Goal: Transaction & Acquisition: Obtain resource

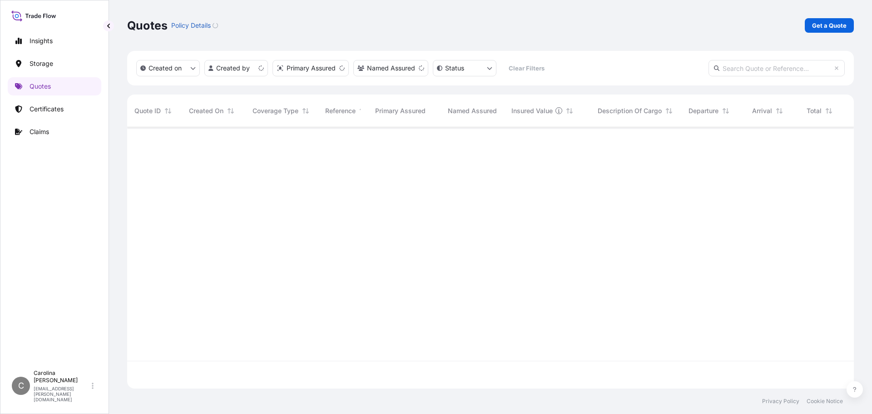
scroll to position [259, 720]
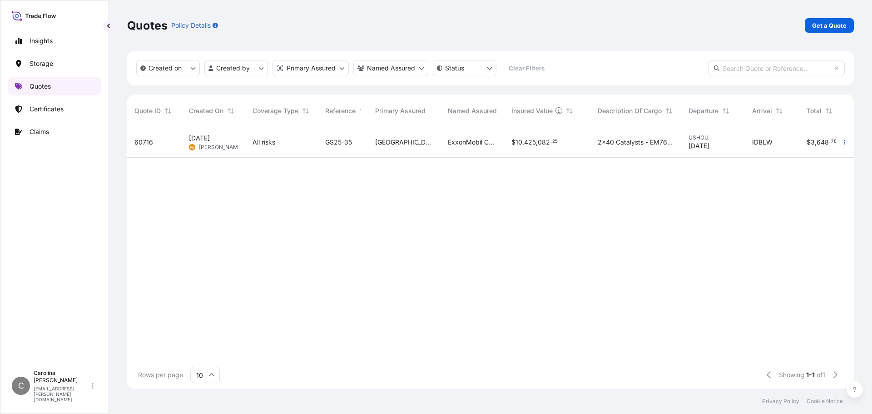
click at [45, 89] on p "Quotes" at bounding box center [40, 86] width 21 height 9
click at [822, 26] on p "Get a Quote" at bounding box center [829, 25] width 35 height 9
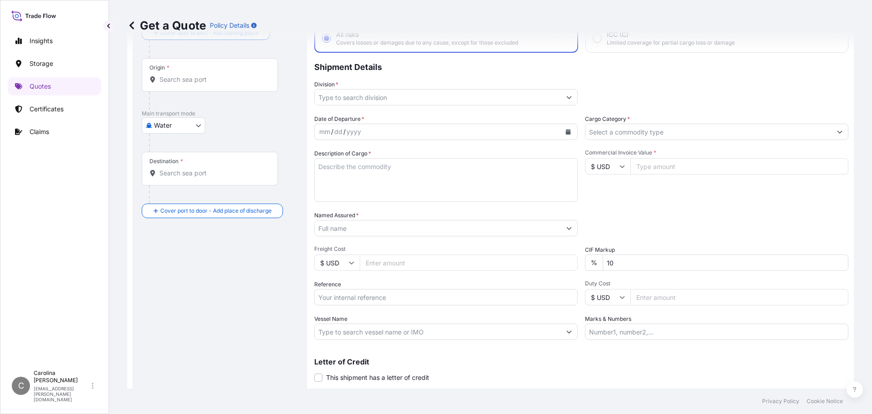
scroll to position [15, 0]
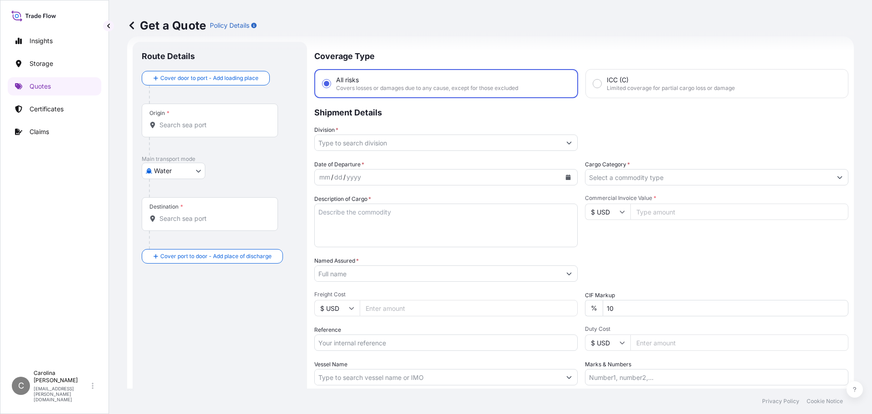
click at [229, 119] on div "Origin *" at bounding box center [210, 121] width 136 height 34
click at [229, 120] on input "Origin *" at bounding box center [212, 124] width 107 height 9
click at [482, 117] on p "Shipment Details" at bounding box center [581, 111] width 534 height 27
click at [482, 112] on p "Shipment Details" at bounding box center [581, 111] width 534 height 27
click at [224, 124] on input "Origin * Please select an origin" at bounding box center [212, 124] width 107 height 9
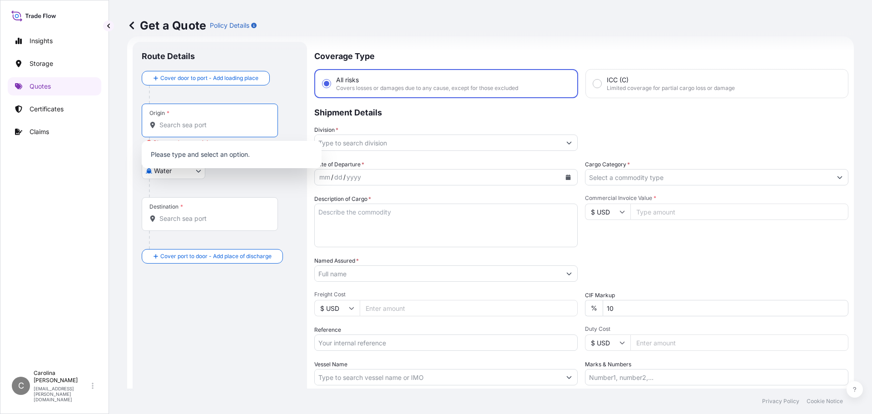
click at [257, 188] on div at bounding box center [223, 188] width 149 height 18
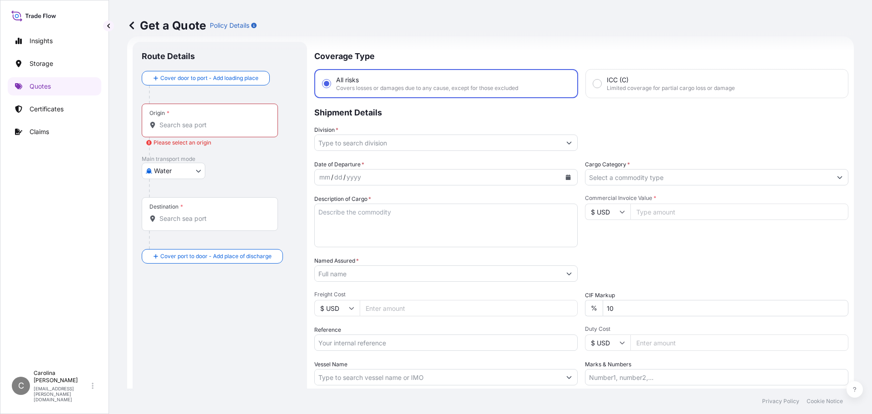
click at [195, 168] on body "Insights Storage Quotes Certificates Claims C [PERSON_NAME] [EMAIL_ADDRESS][PER…" at bounding box center [436, 207] width 872 height 414
click at [176, 191] on div "Air" at bounding box center [173, 194] width 56 height 16
select select "Air"
click at [187, 132] on input "Origin *" at bounding box center [212, 128] width 107 height 9
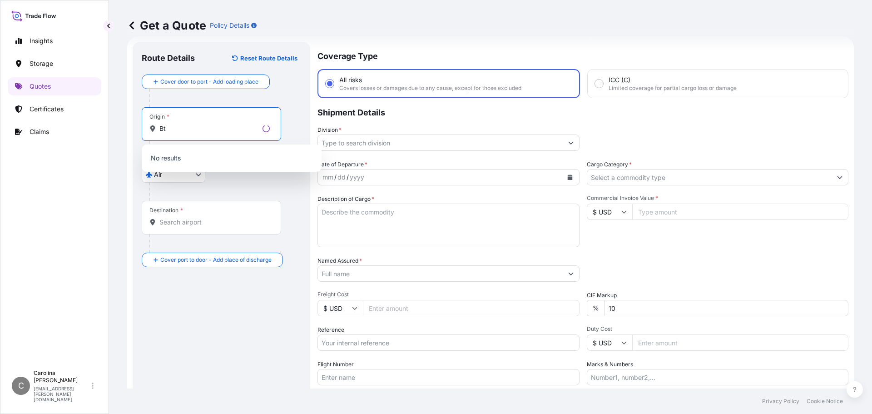
type input "B"
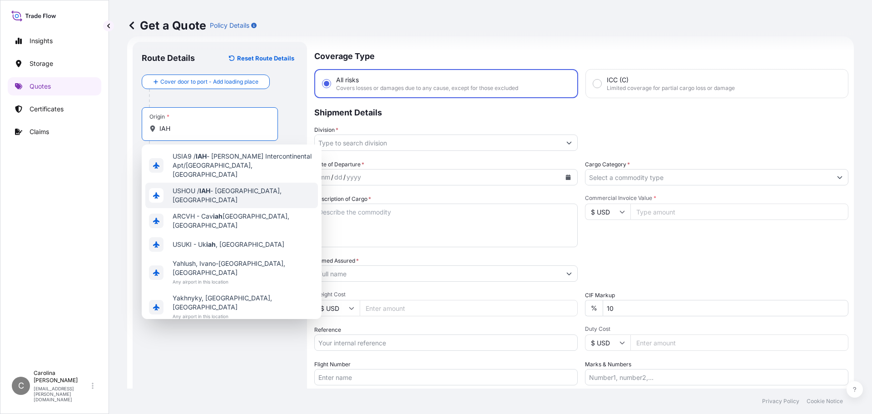
click at [223, 189] on div "USHOU / IAH - [GEOGRAPHIC_DATA], [GEOGRAPHIC_DATA]" at bounding box center [231, 195] width 173 height 25
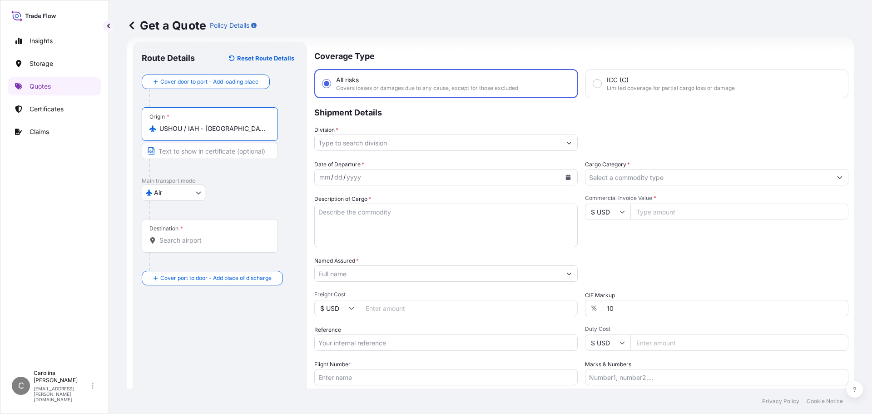
type input "USHOU / IAH - [GEOGRAPHIC_DATA], [GEOGRAPHIC_DATA]"
click at [208, 241] on input "Destination *" at bounding box center [212, 240] width 107 height 9
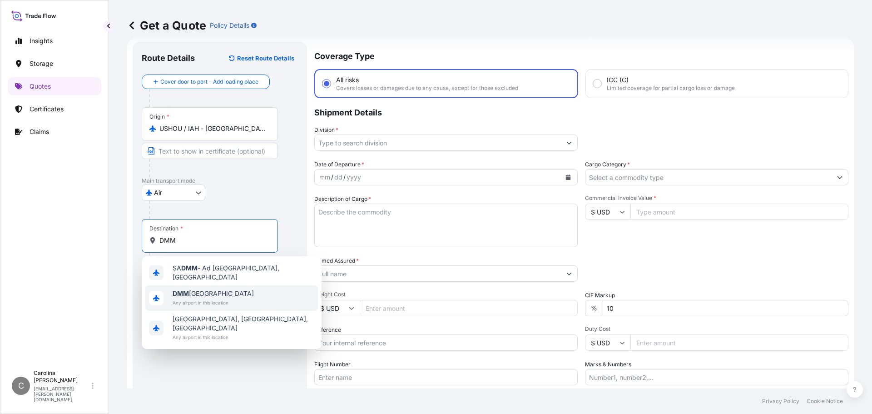
click at [214, 291] on span "DMM [GEOGRAPHIC_DATA]" at bounding box center [213, 293] width 81 height 9
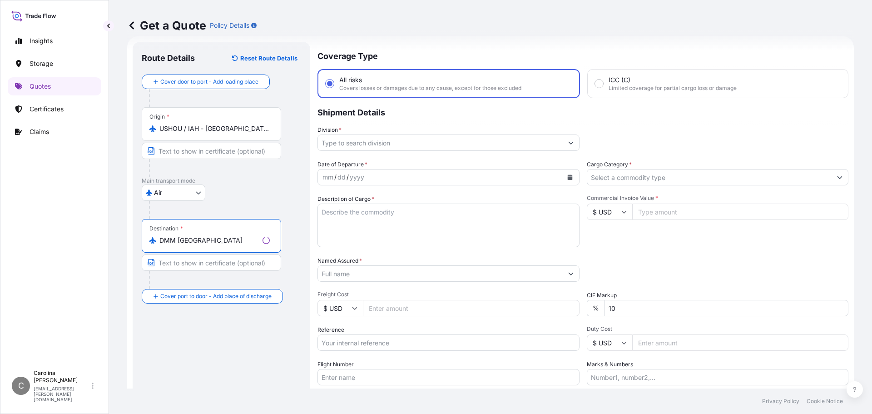
type input "DMM [GEOGRAPHIC_DATA]"
click at [284, 197] on div "Air Air Water Inland" at bounding box center [221, 192] width 159 height 16
click at [514, 146] on input "Division *" at bounding box center [438, 142] width 246 height 16
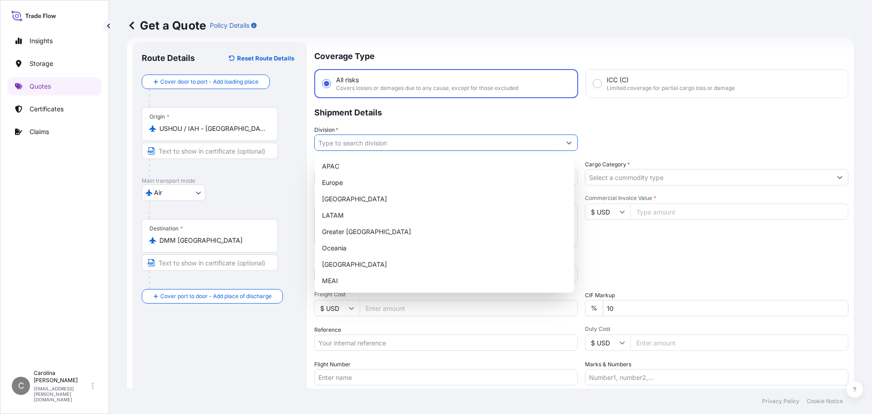
click at [514, 146] on input "Division *" at bounding box center [438, 142] width 246 height 16
click at [592, 134] on div "Division *" at bounding box center [581, 137] width 534 height 25
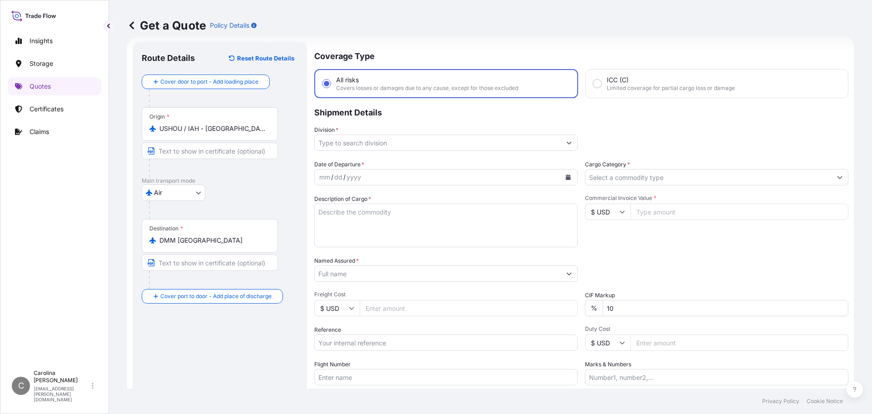
click at [567, 139] on button "Show suggestions" at bounding box center [569, 142] width 16 height 16
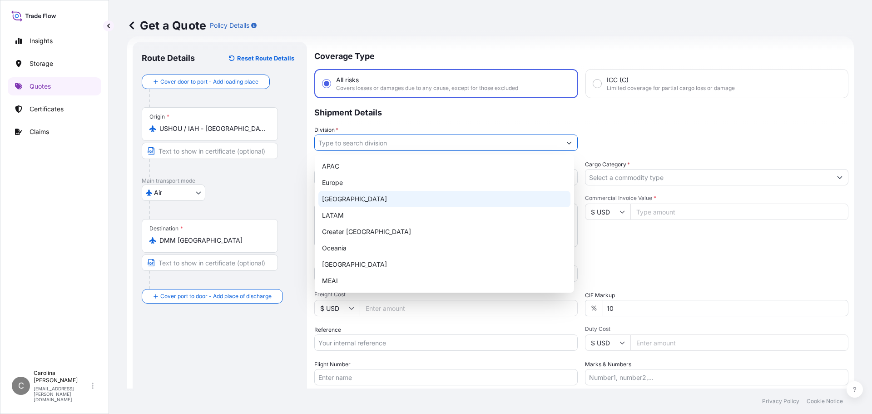
click at [428, 201] on div "[GEOGRAPHIC_DATA]" at bounding box center [444, 199] width 252 height 16
type input "[GEOGRAPHIC_DATA]"
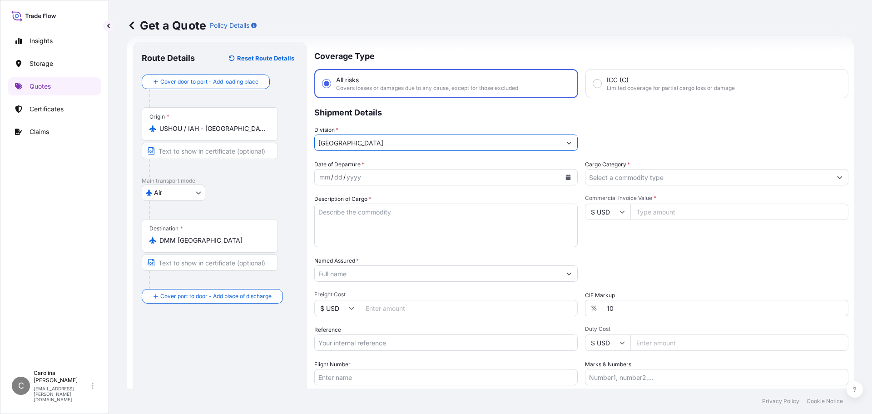
click at [566, 178] on icon "Calendar" at bounding box center [568, 176] width 5 height 5
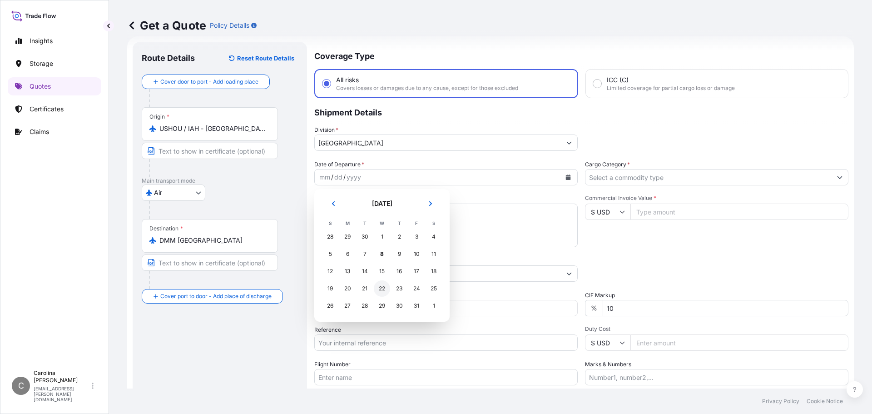
click at [382, 286] on div "22" at bounding box center [382, 288] width 16 height 16
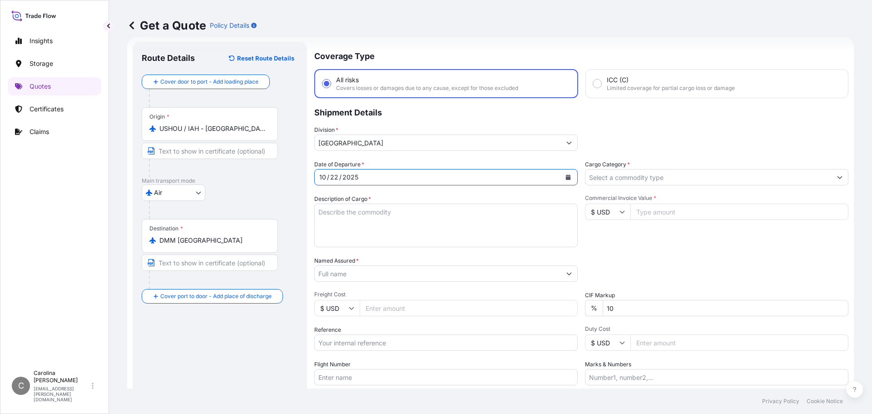
click at [635, 179] on input "Cargo Category *" at bounding box center [708, 177] width 246 height 16
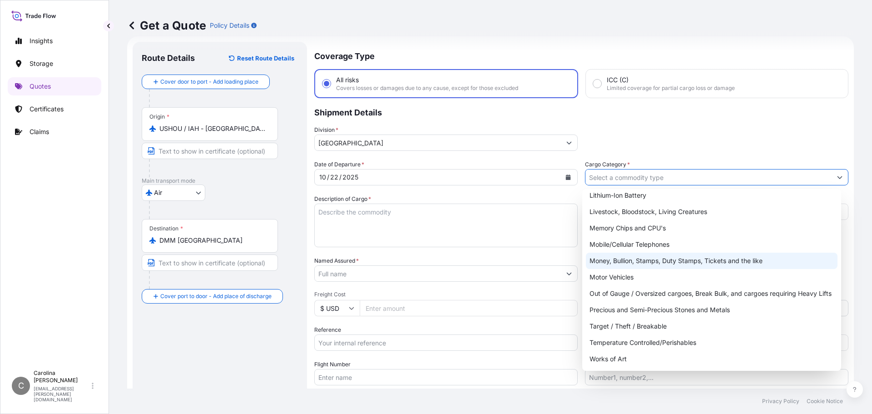
scroll to position [0, 0]
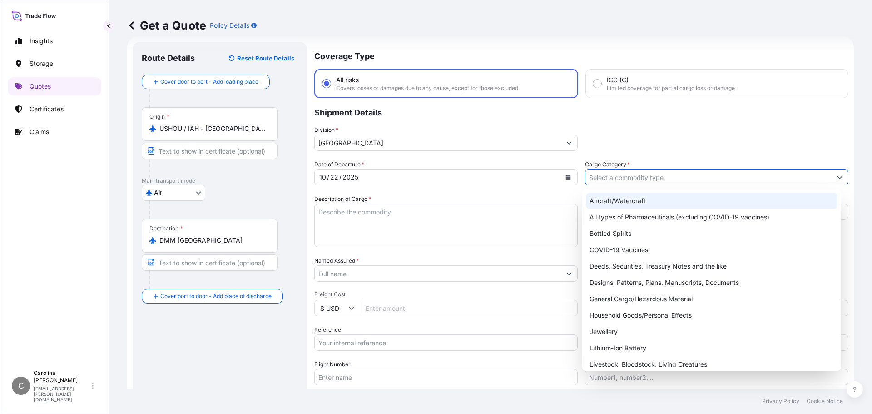
click at [622, 198] on div "Aircraft/Watercraft" at bounding box center [712, 201] width 252 height 16
type input "Aircraft/Watercraft"
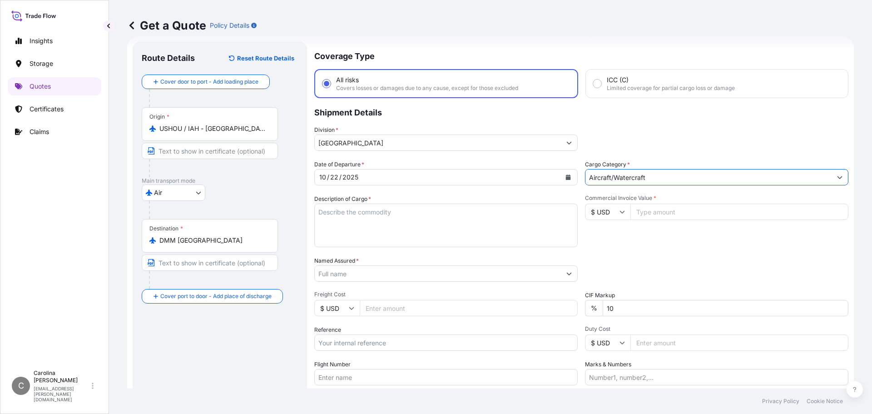
click at [476, 221] on textarea "Description of Cargo *" at bounding box center [445, 225] width 263 height 44
click at [441, 227] on textarea "Description of Cargo *" at bounding box center [445, 225] width 263 height 44
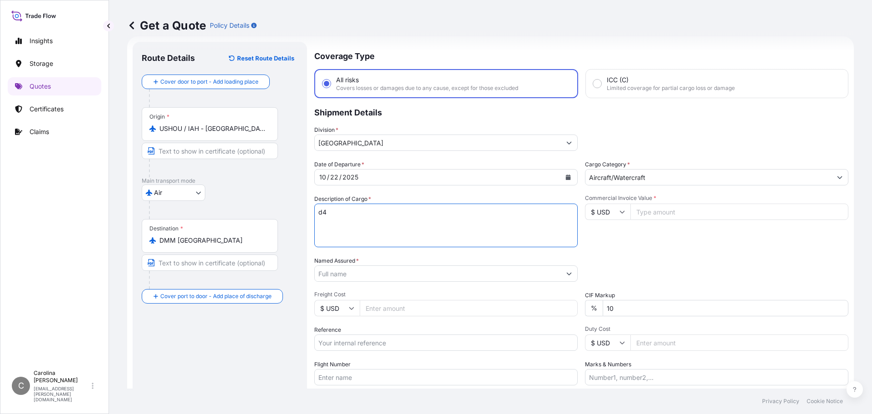
type textarea "d"
type textarea "D4/F3"
click at [671, 213] on input "Commercial Invoice Value *" at bounding box center [739, 211] width 218 height 16
paste input "2898841.11"
type input "2898841.11"
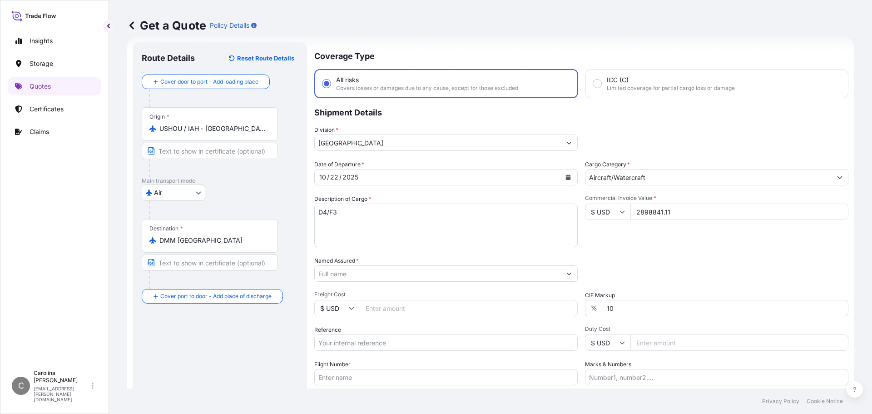
click at [674, 238] on div "Commercial Invoice Value * $ USD 2898841.11" at bounding box center [716, 220] width 263 height 53
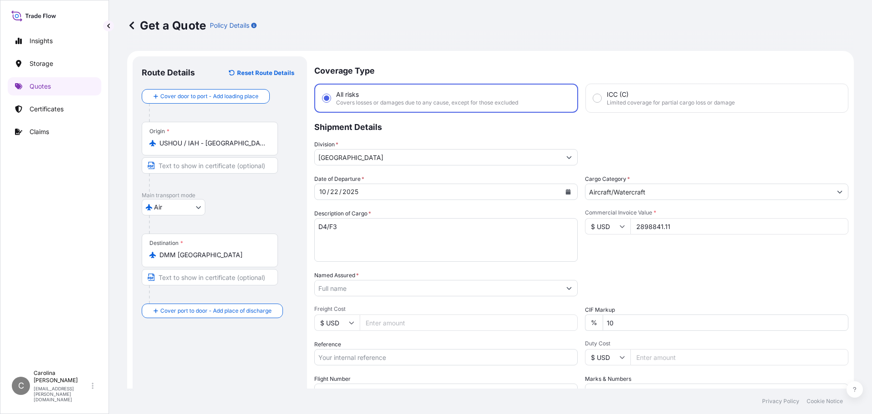
scroll to position [84, 0]
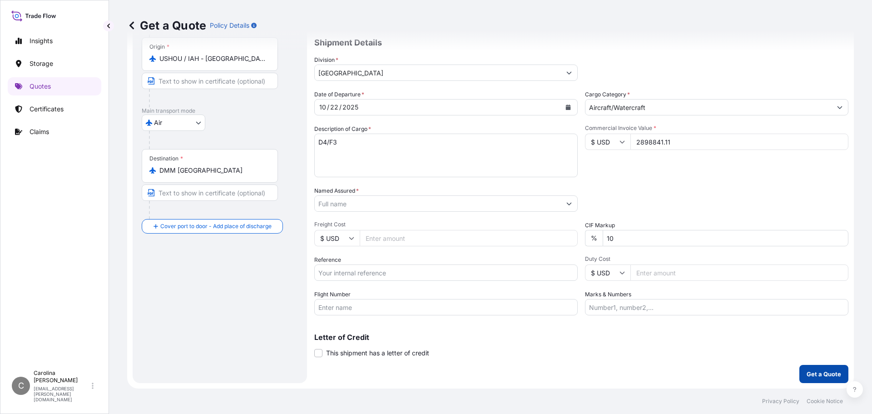
click at [809, 376] on p "Get a Quote" at bounding box center [824, 373] width 35 height 9
click at [501, 207] on input "Named Assured *" at bounding box center [438, 203] width 246 height 16
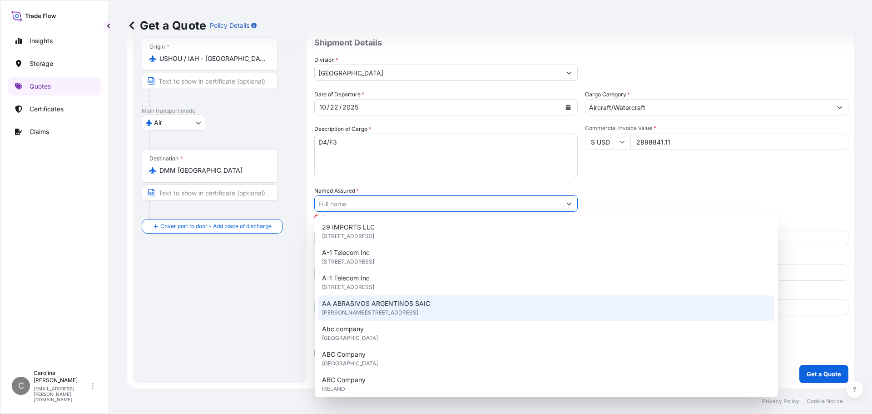
type input "E"
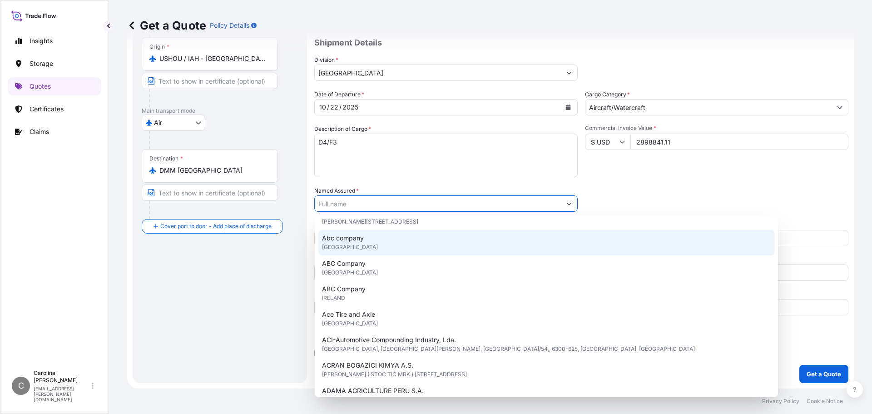
scroll to position [207, 0]
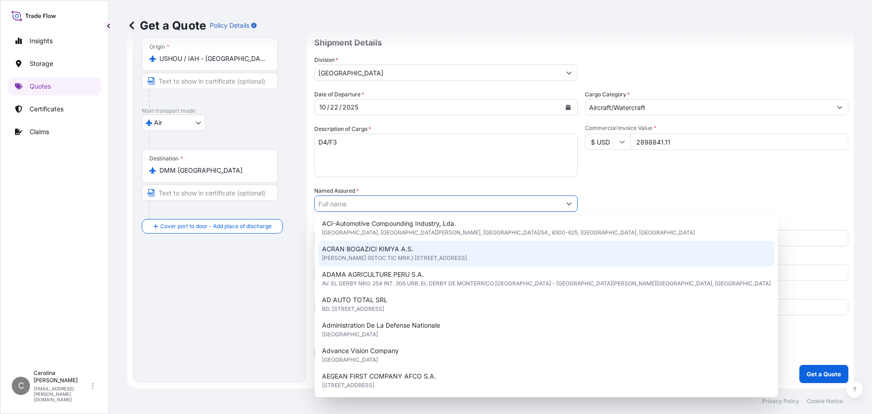
type input "B"
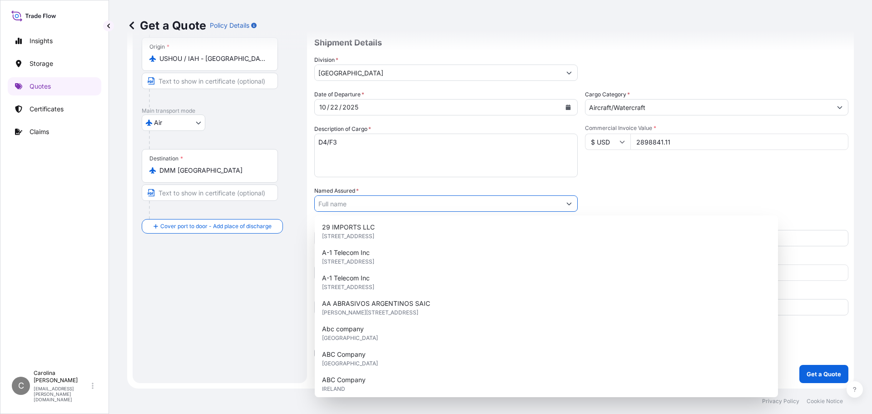
click at [611, 186] on div "Date of Departure * [DATE] Cargo Category * Aircraft/Watercraft Description of …" at bounding box center [581, 202] width 534 height 225
click at [566, 202] on icon "Show suggestions" at bounding box center [568, 203] width 5 height 5
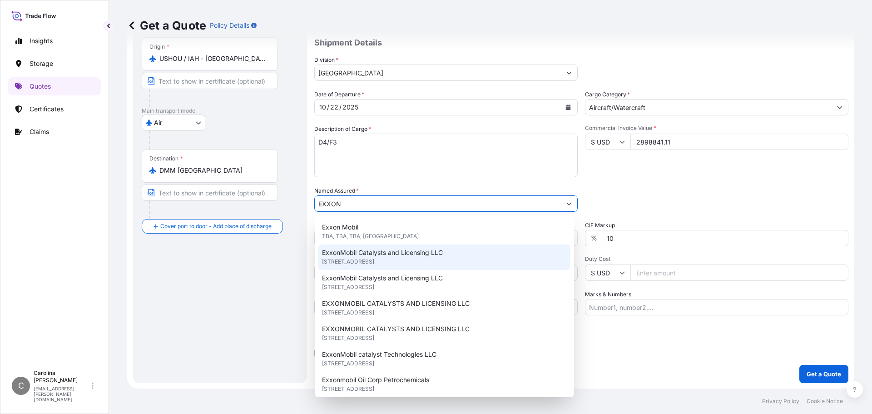
click at [374, 260] on span "[STREET_ADDRESS]" at bounding box center [348, 261] width 52 height 9
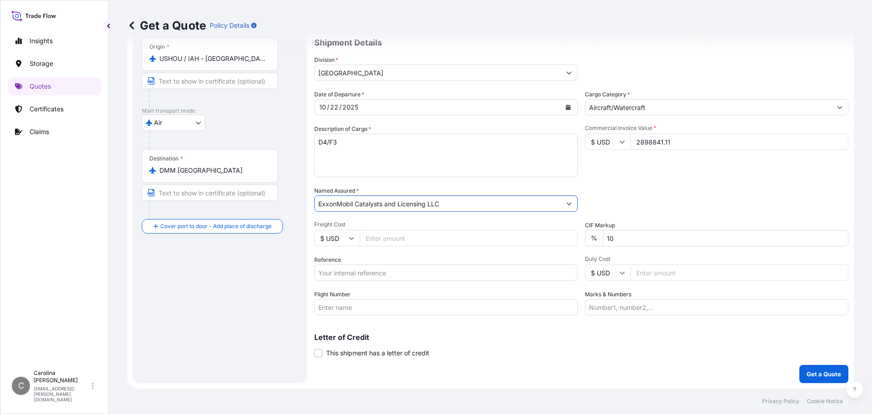
type input "ExxonMobil Catalysts and Licensing LLC"
click at [602, 362] on div "Coverage Type All risks Covers losses or damages due to any cause, except for t…" at bounding box center [581, 177] width 534 height 411
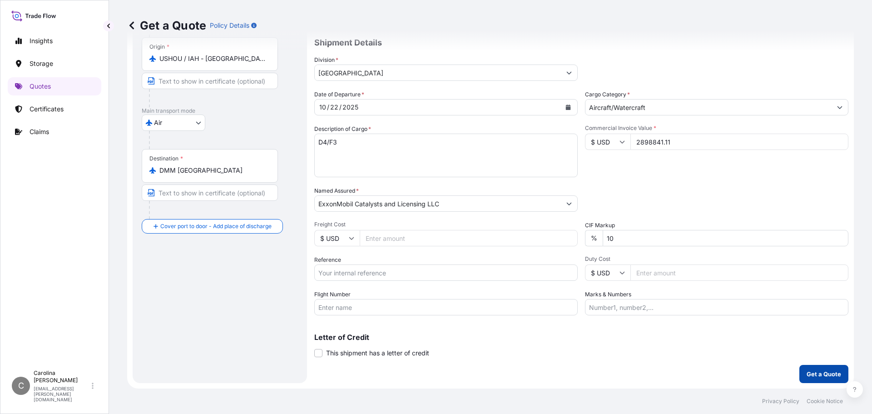
click at [812, 376] on p "Get a Quote" at bounding box center [824, 373] width 35 height 9
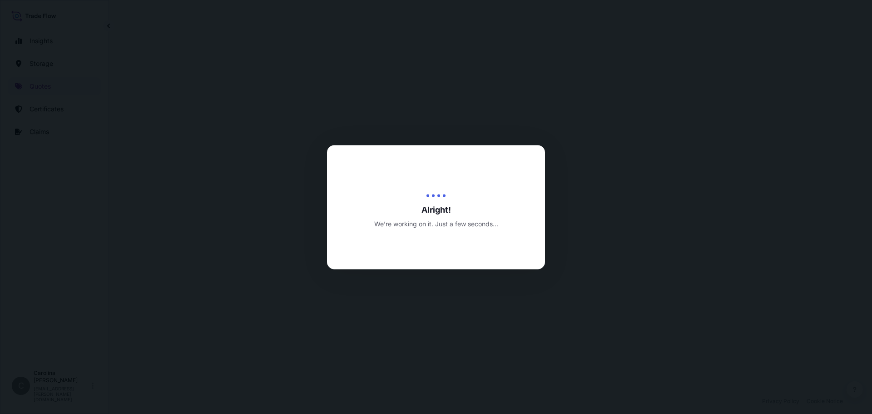
select select "Air"
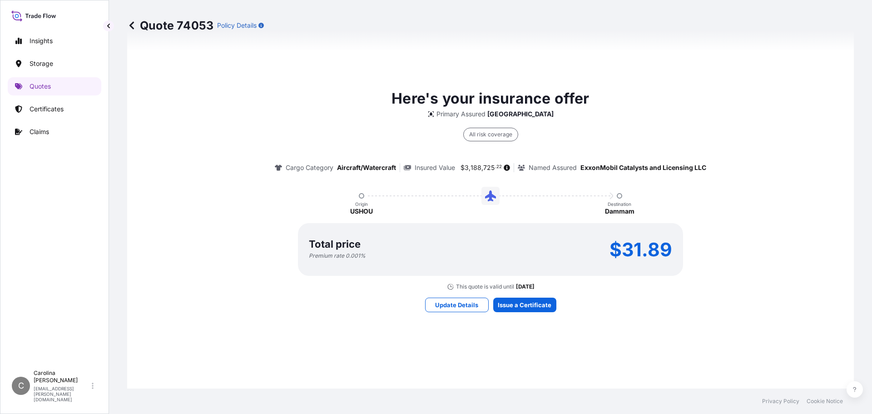
scroll to position [664, 0]
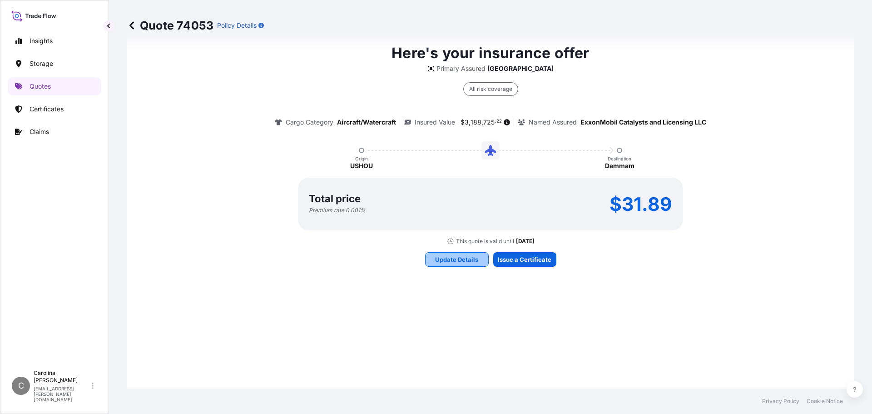
click at [455, 261] on p "Update Details" at bounding box center [456, 259] width 43 height 9
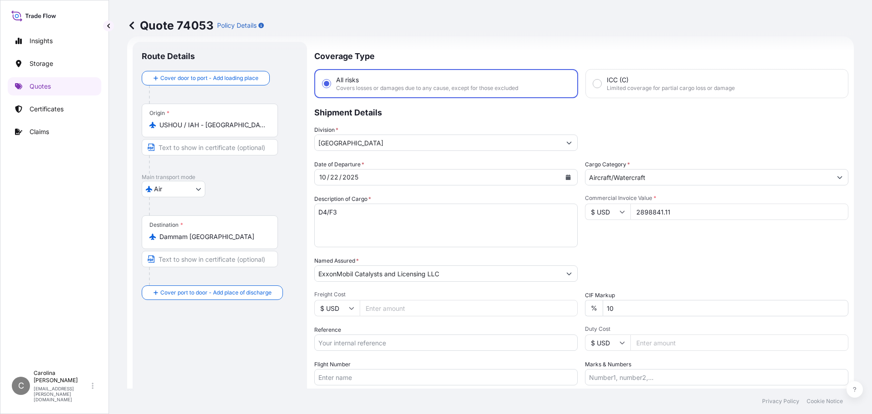
drag, startPoint x: 669, startPoint y: 211, endPoint x: 620, endPoint y: 214, distance: 49.6
click at [620, 214] on div "$ USD 2898841.11" at bounding box center [716, 211] width 263 height 16
type input "3188725.22"
click at [650, 251] on div "Date of Departure * [DATE] Cargo Category * Aircraft/Watercraft Description of …" at bounding box center [581, 272] width 534 height 225
click at [837, 179] on button "Show suggestions" at bounding box center [840, 177] width 16 height 16
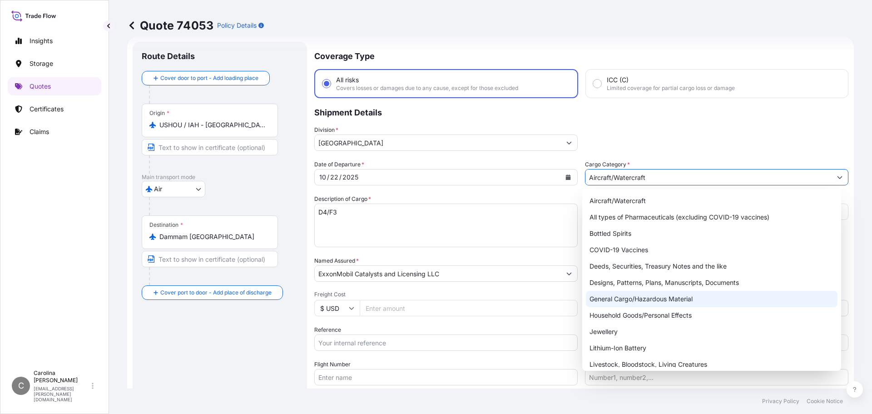
click at [662, 302] on div "General Cargo/Hazardous Material" at bounding box center [712, 299] width 252 height 16
type input "General Cargo/Hazardous Material"
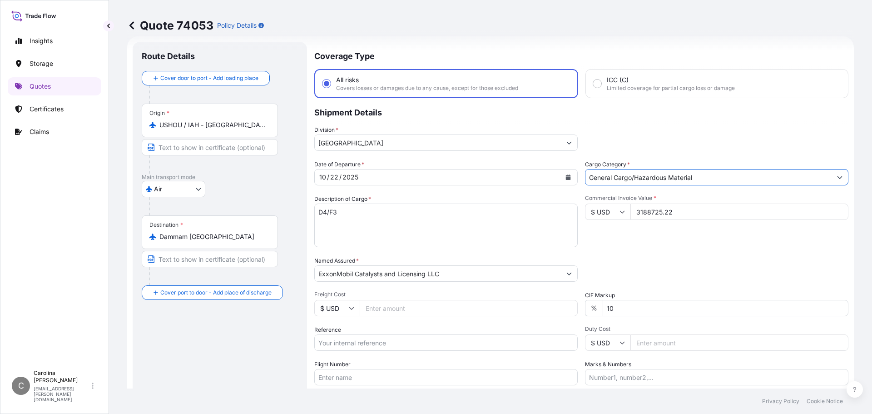
click at [704, 256] on div "Date of Departure * [DATE] Cargo Category * General Cargo/Hazardous Material De…" at bounding box center [581, 272] width 534 height 225
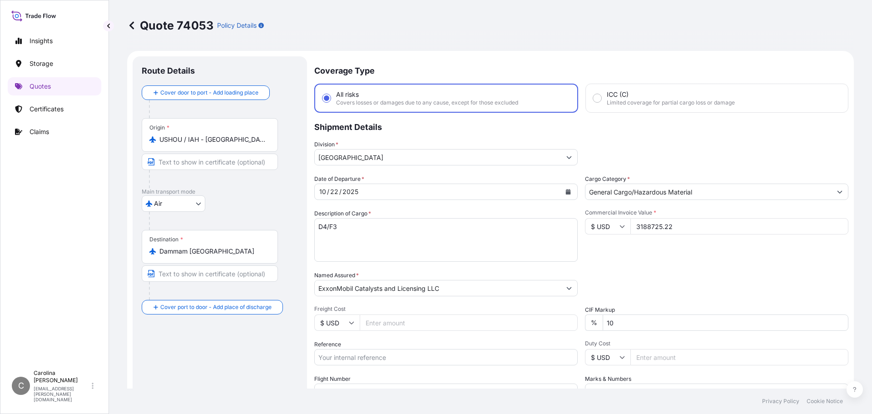
scroll to position [182, 0]
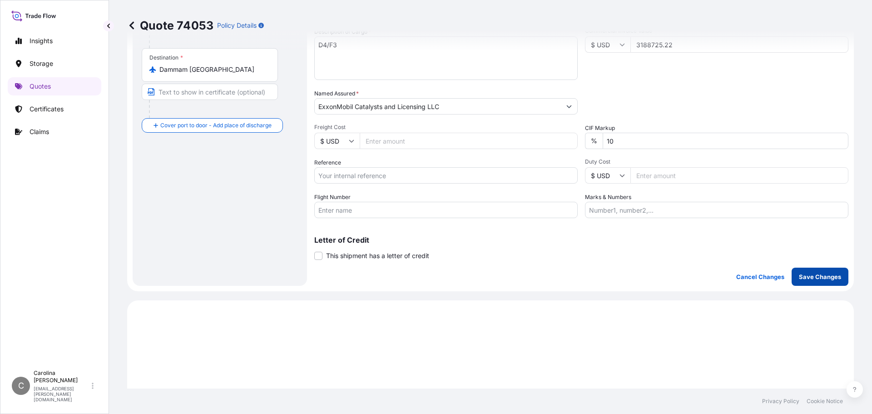
click at [800, 275] on p "Save Changes" at bounding box center [820, 276] width 42 height 9
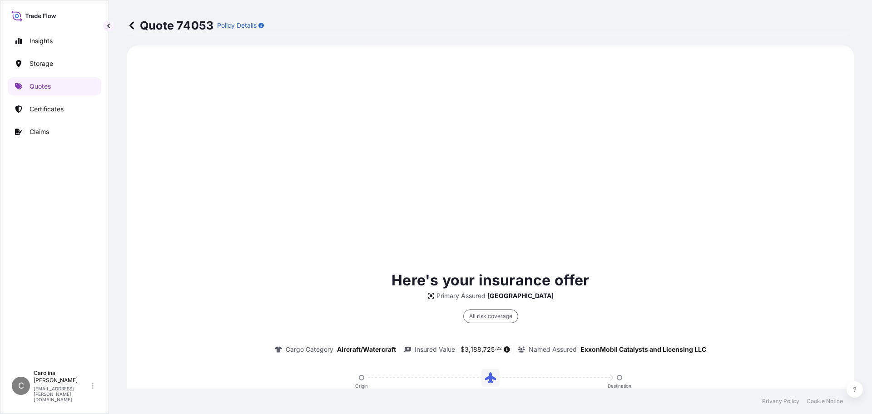
select select "Air"
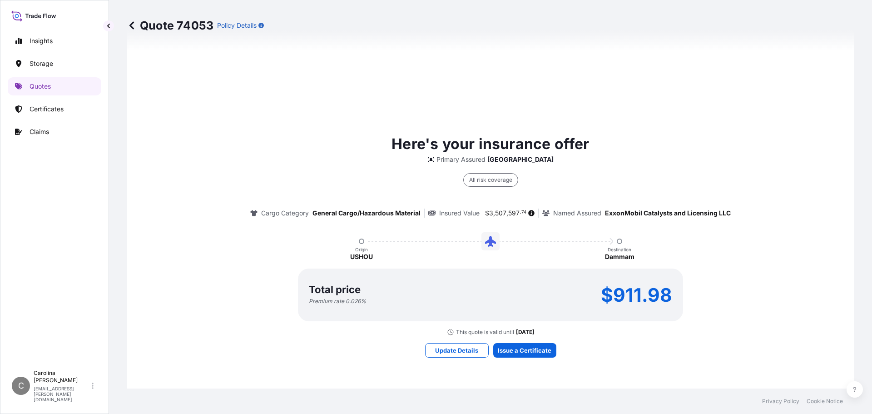
scroll to position [618, 0]
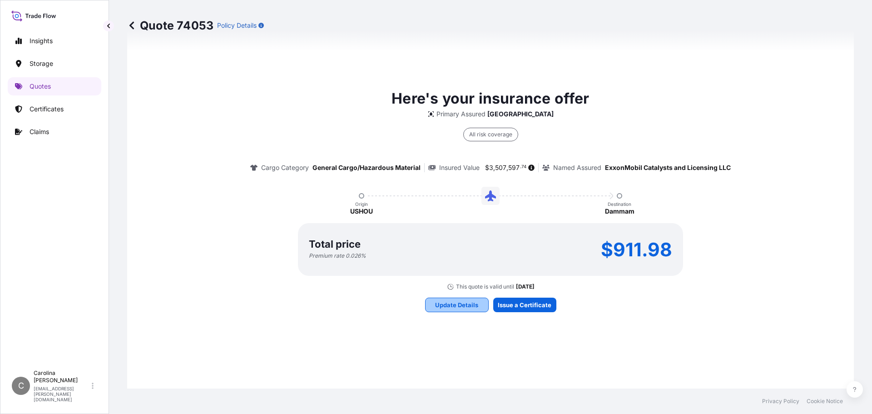
click at [442, 307] on p "Update Details" at bounding box center [456, 304] width 43 height 9
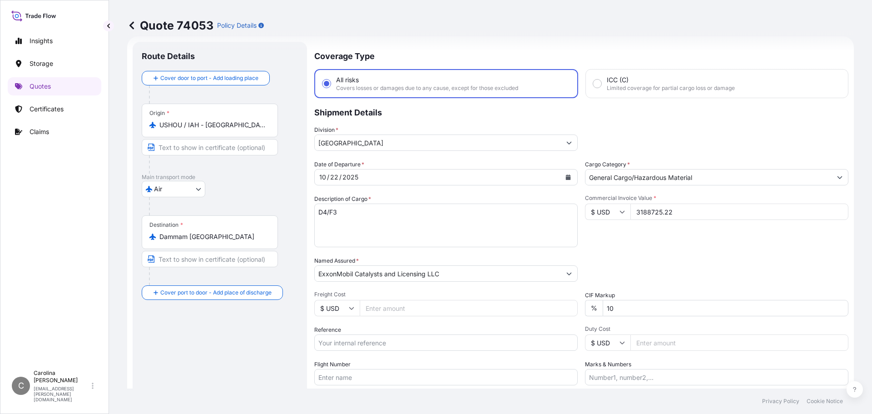
drag, startPoint x: 632, startPoint y: 213, endPoint x: 690, endPoint y: 216, distance: 58.6
click at [690, 216] on input "3188725.22" at bounding box center [739, 211] width 218 height 16
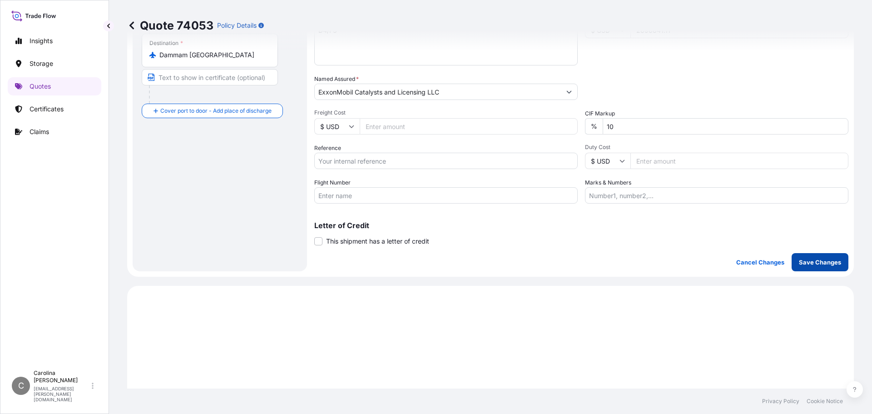
type input "2898841.11"
click at [811, 261] on p "Save Changes" at bounding box center [820, 262] width 42 height 9
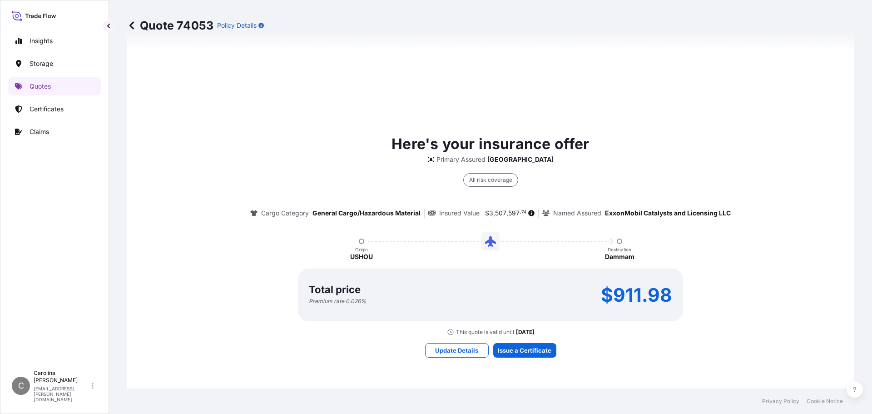
select select "Air"
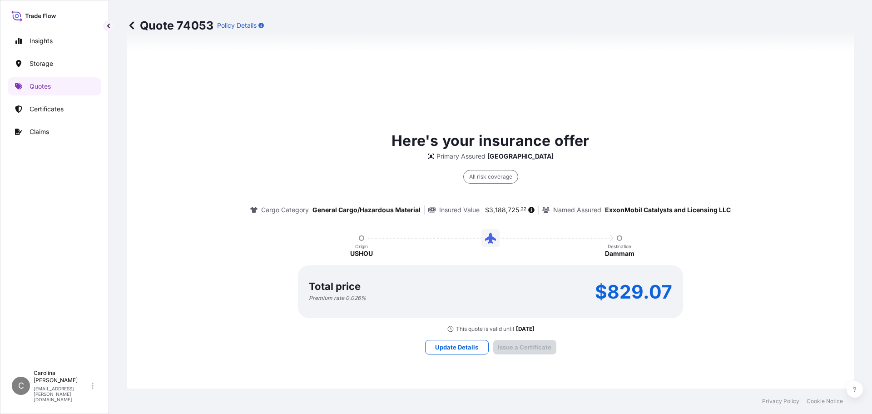
scroll to position [1299, 0]
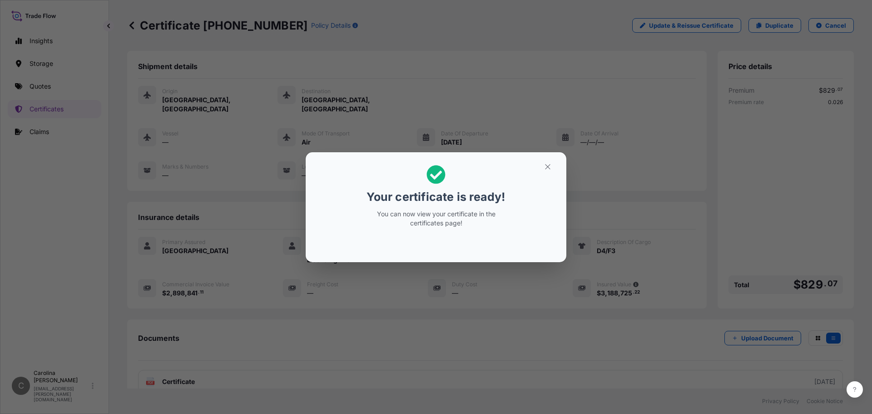
click at [532, 214] on h2 "Your certificate is ready! You can now view your certificate in the certificate…" at bounding box center [436, 196] width 246 height 74
click at [546, 165] on icon "button" at bounding box center [547, 166] width 5 height 5
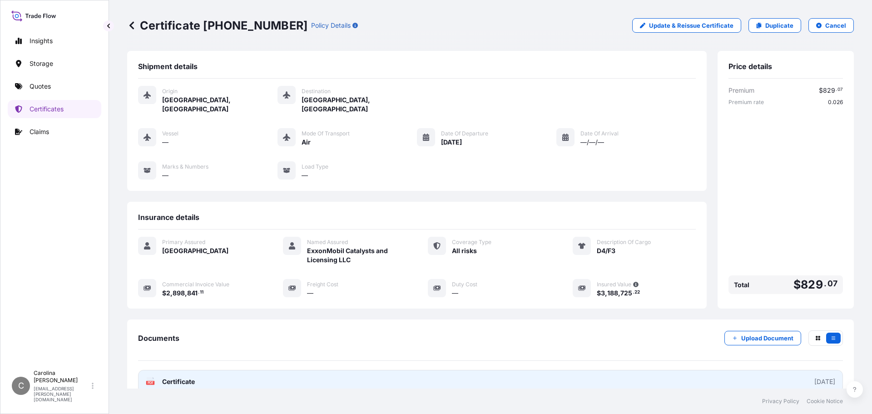
click at [601, 371] on link "PDF Certificate [DATE]" at bounding box center [490, 382] width 705 height 24
